Goal: Transaction & Acquisition: Purchase product/service

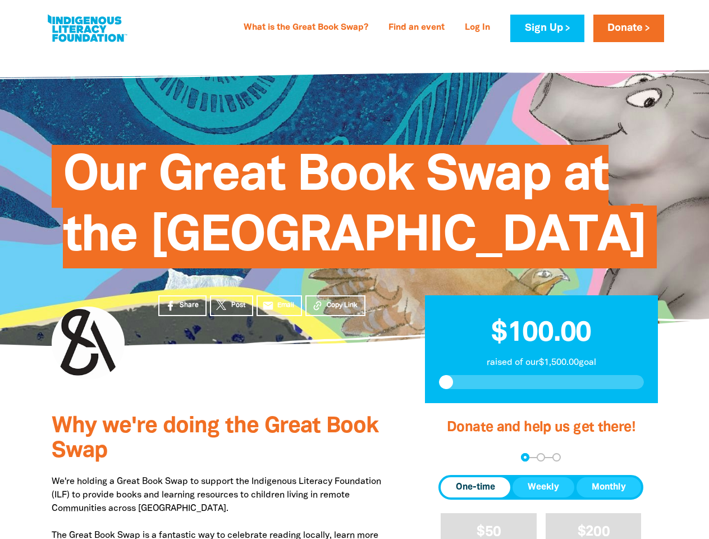
click at [354, 268] on span "Our Great Book Swap at the [GEOGRAPHIC_DATA]" at bounding box center [354, 210] width 583 height 115
click at [335, 310] on span "Copy Link" at bounding box center [342, 305] width 31 height 10
click at [454, 462] on div "arrow_back Back Step 1 Step 2 Step 3" at bounding box center [540, 457] width 205 height 8
click at [525, 459] on div "Navigate to step 1 of 3 to enter your donation amount" at bounding box center [525, 457] width 3 height 3
click at [476, 497] on span "Donation frequency" at bounding box center [476, 487] width 70 height 20
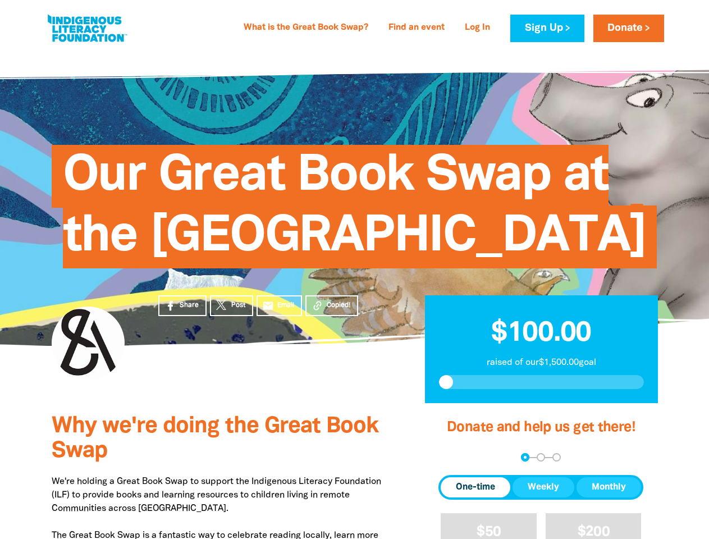
click at [543, 497] on button "Weekly" at bounding box center [544, 487] width 62 height 20
click at [609, 497] on button "Monthly" at bounding box center [609, 487] width 65 height 20
